Goal: Navigation & Orientation: Find specific page/section

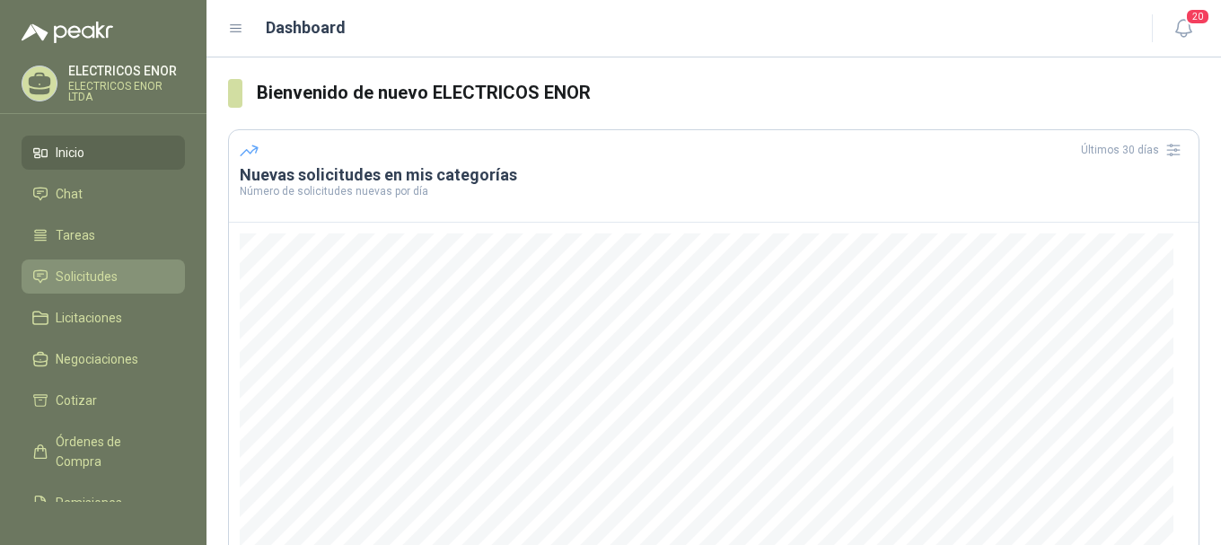
click at [123, 274] on li "Solicitudes" at bounding box center [103, 277] width 142 height 20
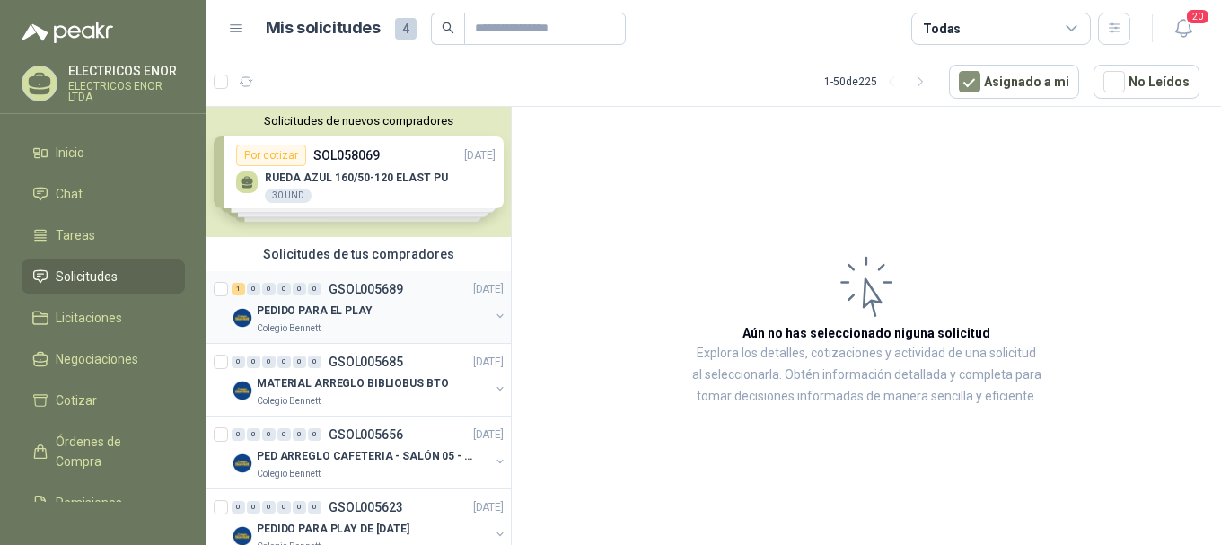
click at [298, 311] on p "PEDIDO PARA EL PLAY" at bounding box center [315, 310] width 116 height 17
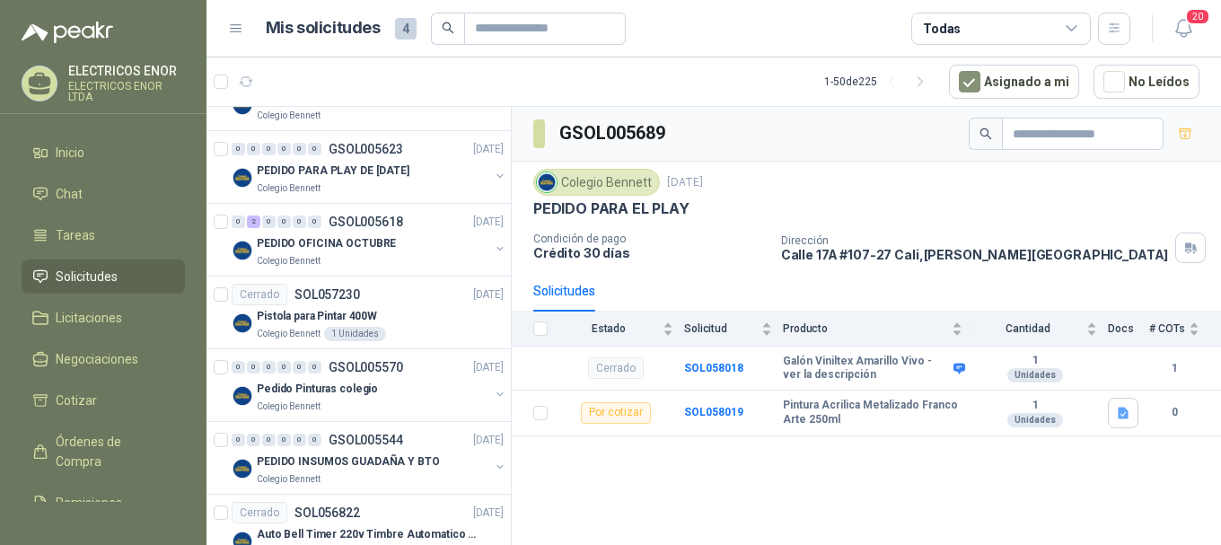
scroll to position [359, 0]
click at [283, 242] on p "PEDIDO OFICINA OCTUBRE" at bounding box center [326, 242] width 139 height 17
